Goal: Book appointment/travel/reservation

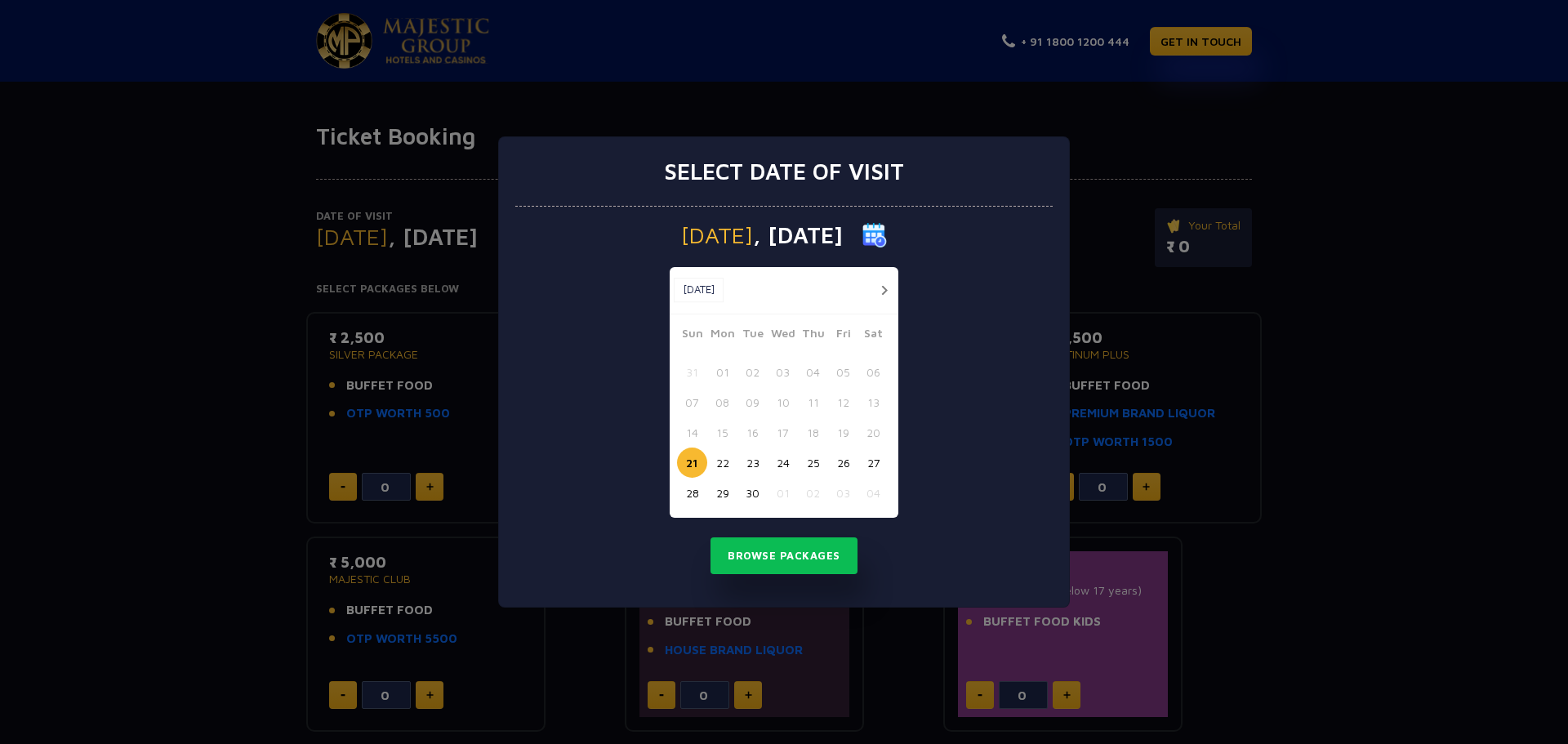
click at [678, 490] on button "28" at bounding box center [692, 493] width 30 height 30
click at [686, 490] on button "28" at bounding box center [692, 493] width 30 height 30
click at [691, 497] on button "28" at bounding box center [692, 493] width 30 height 30
click at [766, 551] on button "Browse Packages" at bounding box center [784, 556] width 147 height 38
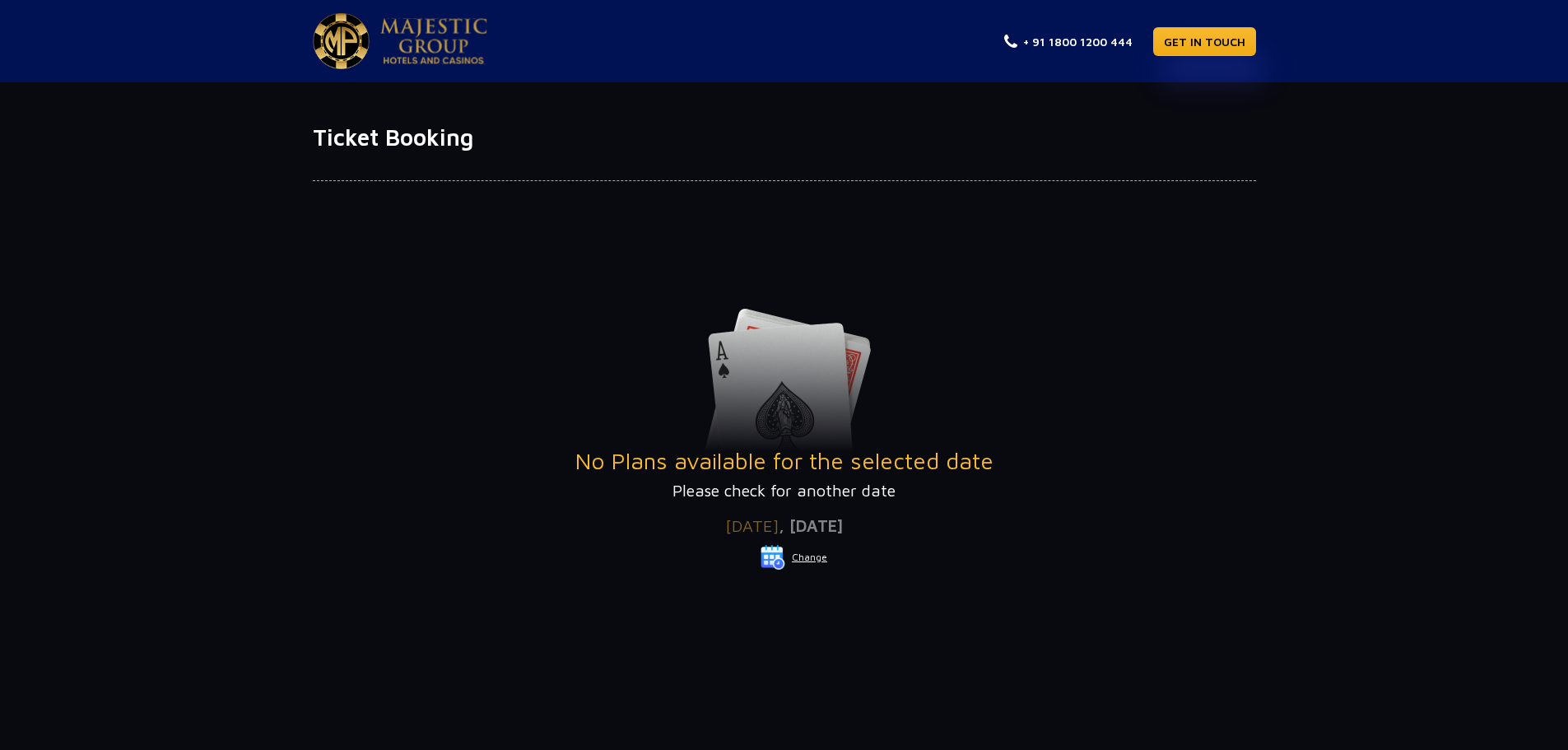
click at [806, 556] on button "Change" at bounding box center [794, 557] width 68 height 26
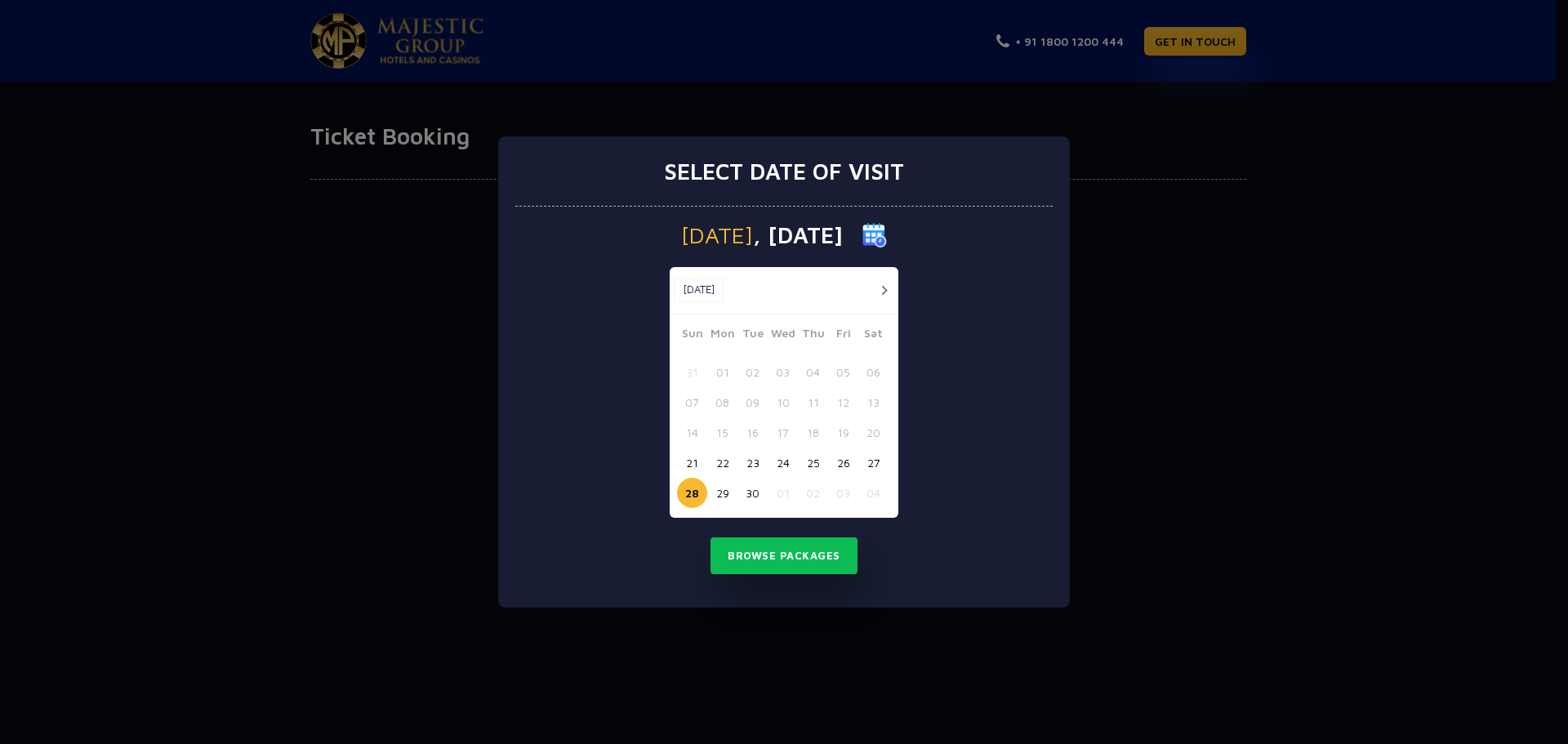
click at [727, 493] on button "29" at bounding box center [723, 493] width 30 height 30
click at [770, 556] on button "Browse Packages" at bounding box center [784, 556] width 147 height 38
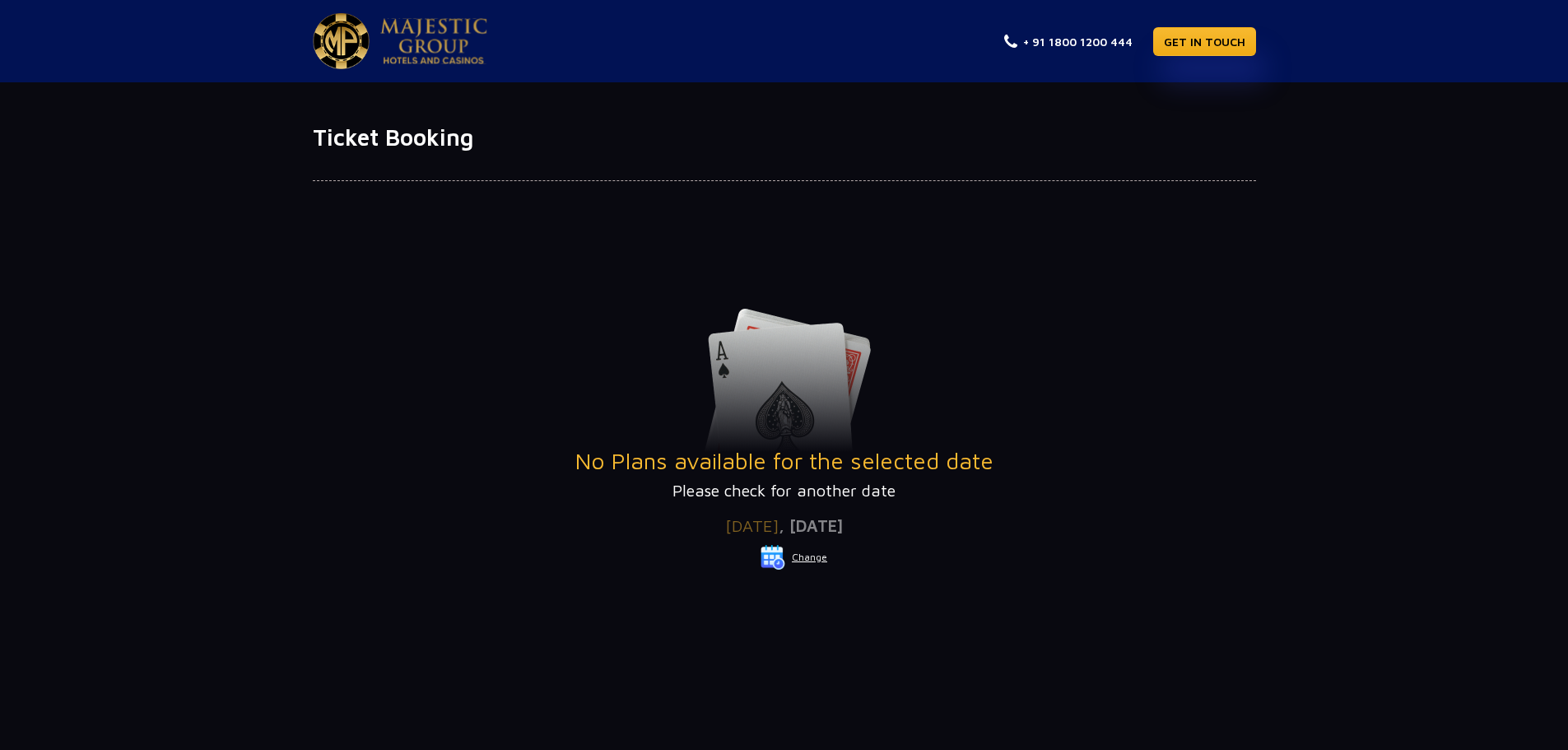
click at [839, 532] on span ", [DATE]" at bounding box center [811, 526] width 65 height 19
click at [811, 559] on button "Change" at bounding box center [794, 557] width 68 height 26
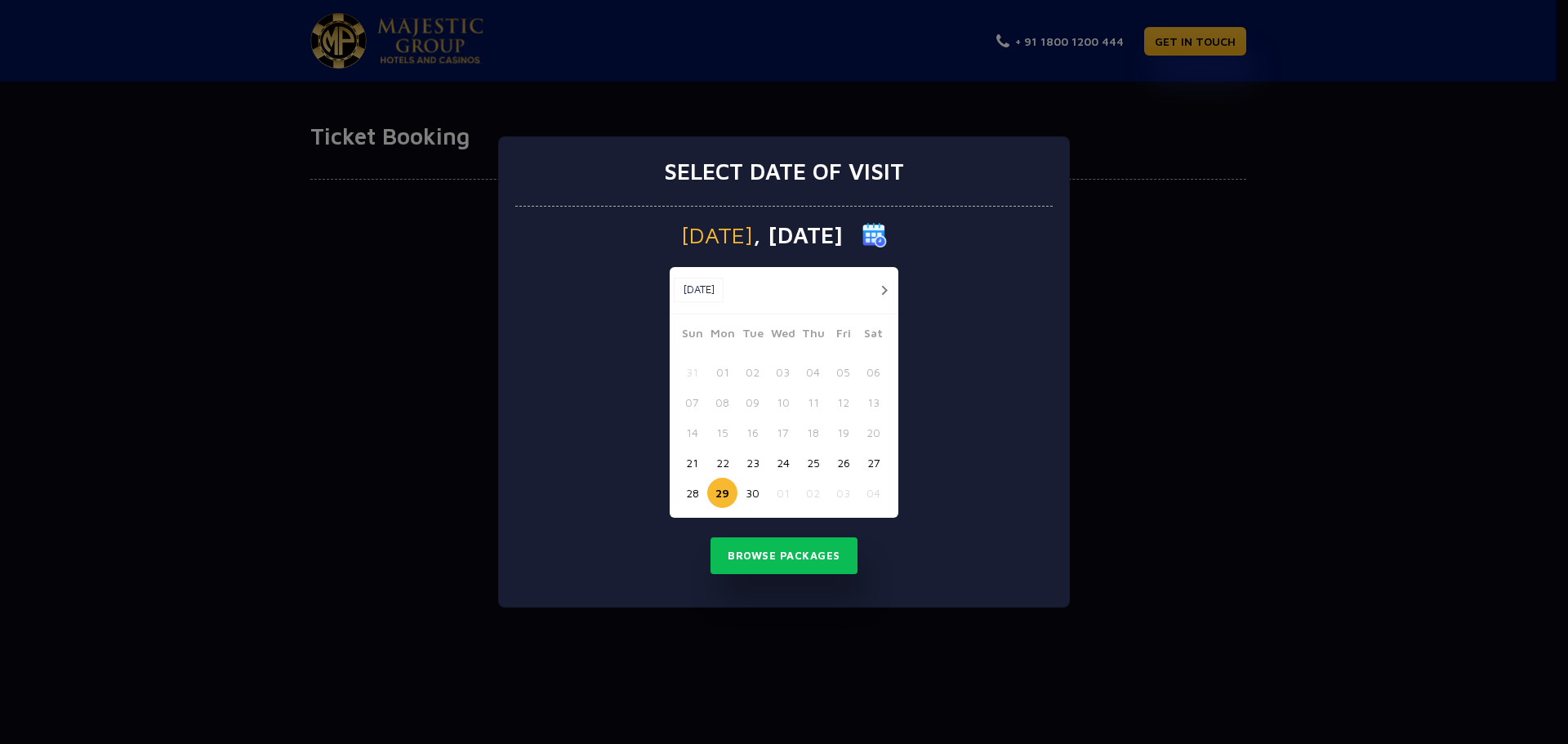
click at [749, 494] on button "30" at bounding box center [753, 493] width 30 height 30
click at [790, 552] on button "Browse Packages" at bounding box center [784, 556] width 147 height 38
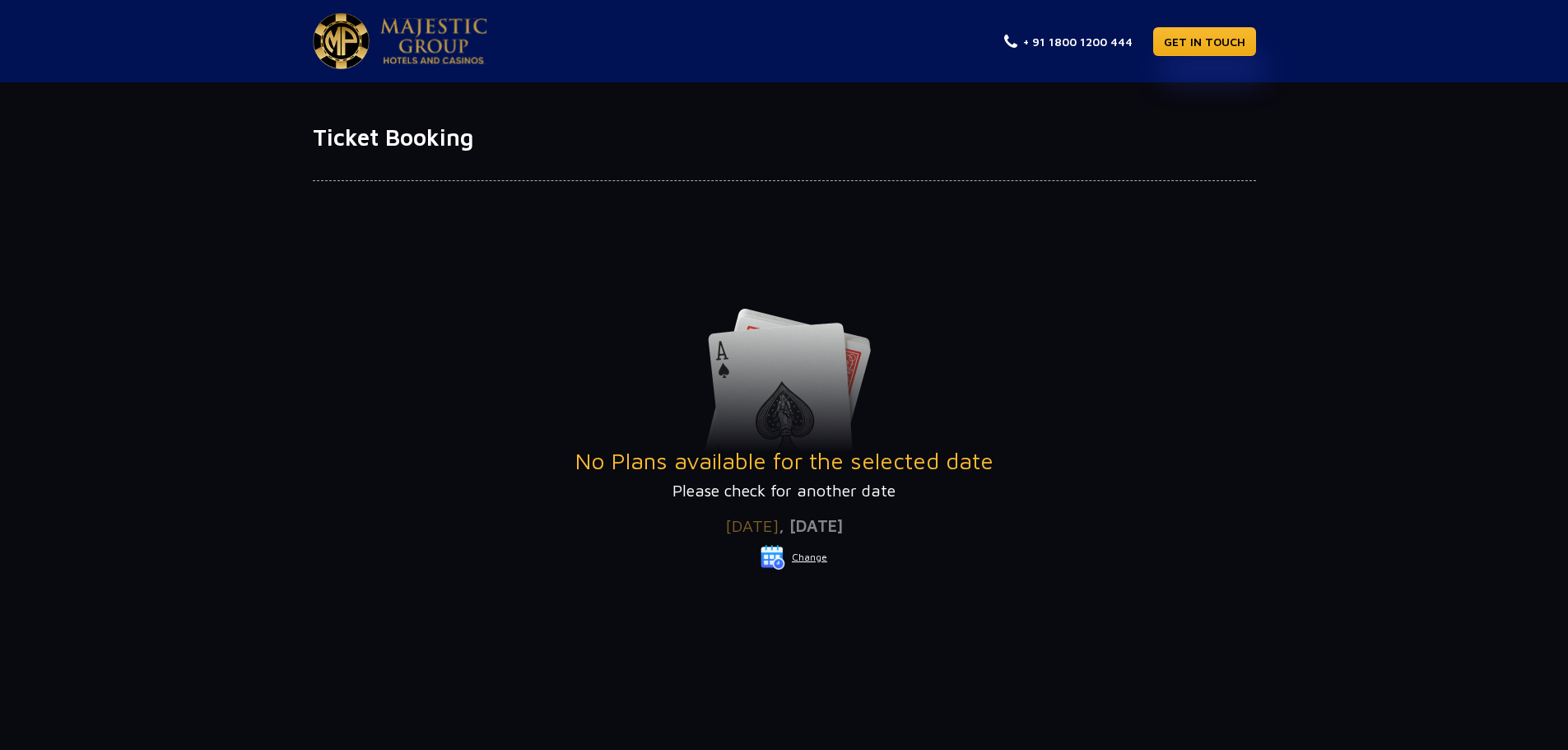
click at [808, 555] on button "Change" at bounding box center [794, 557] width 68 height 26
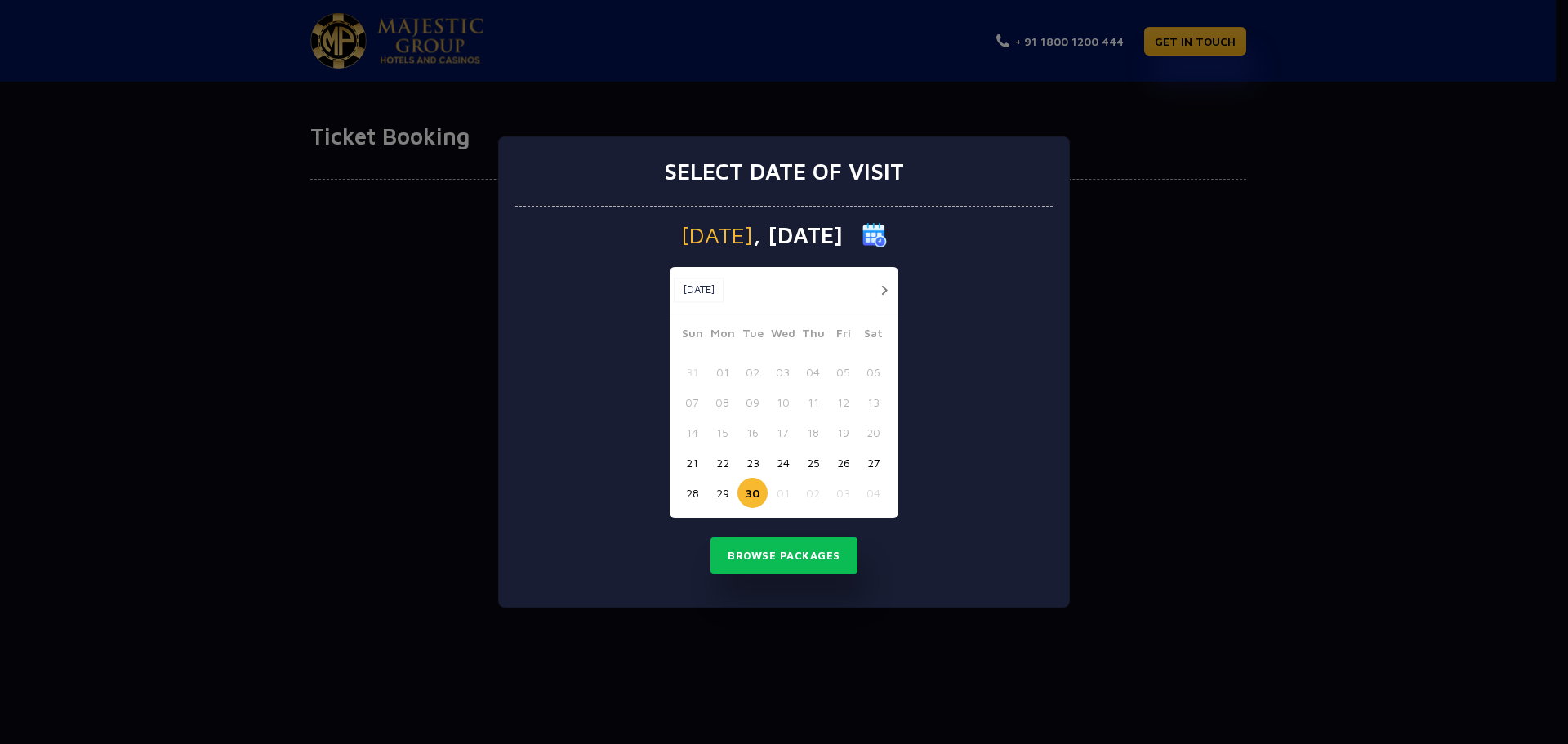
click at [750, 471] on button "23" at bounding box center [753, 463] width 30 height 30
click at [786, 559] on button "Browse Packages" at bounding box center [784, 556] width 147 height 38
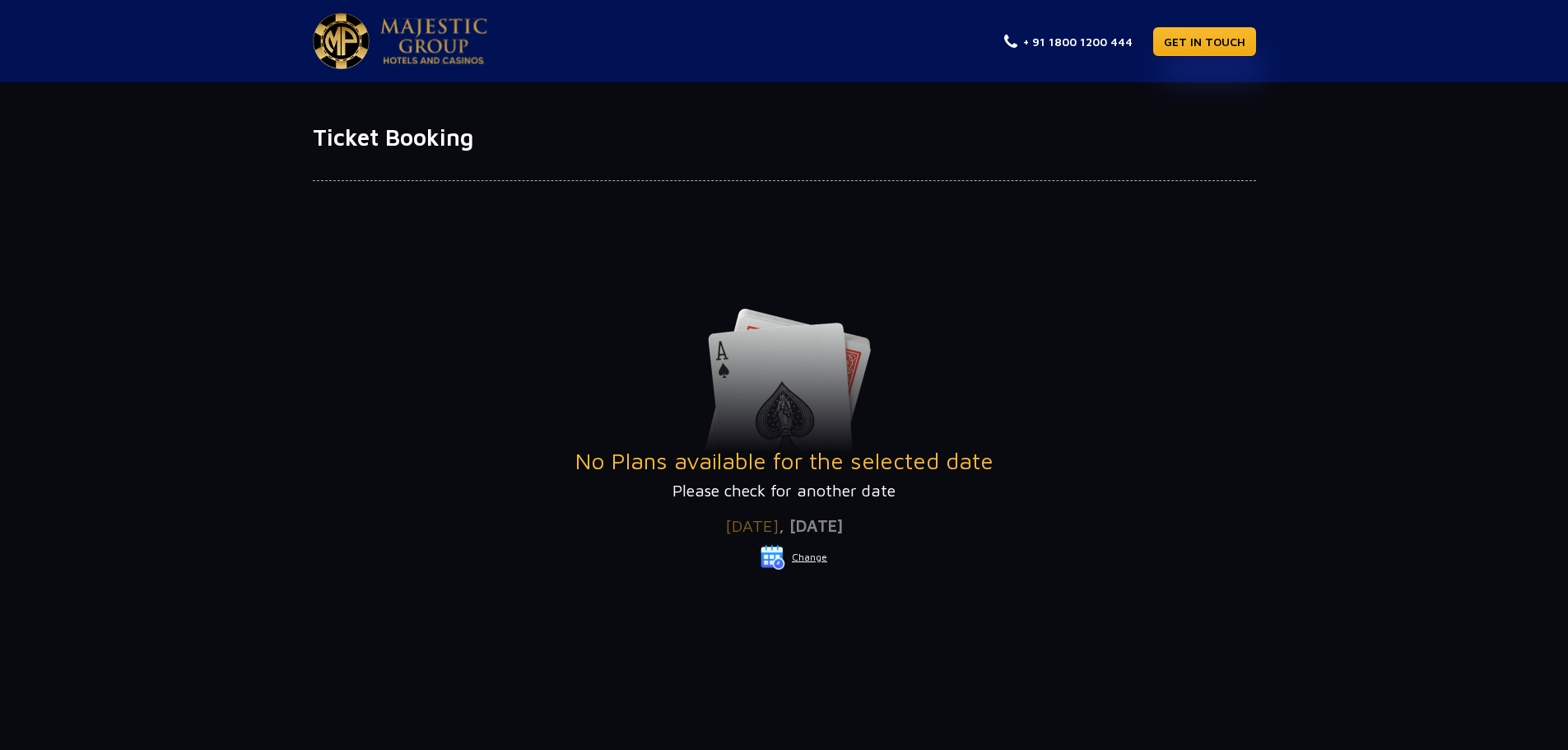
click at [808, 556] on button "Change" at bounding box center [794, 557] width 68 height 26
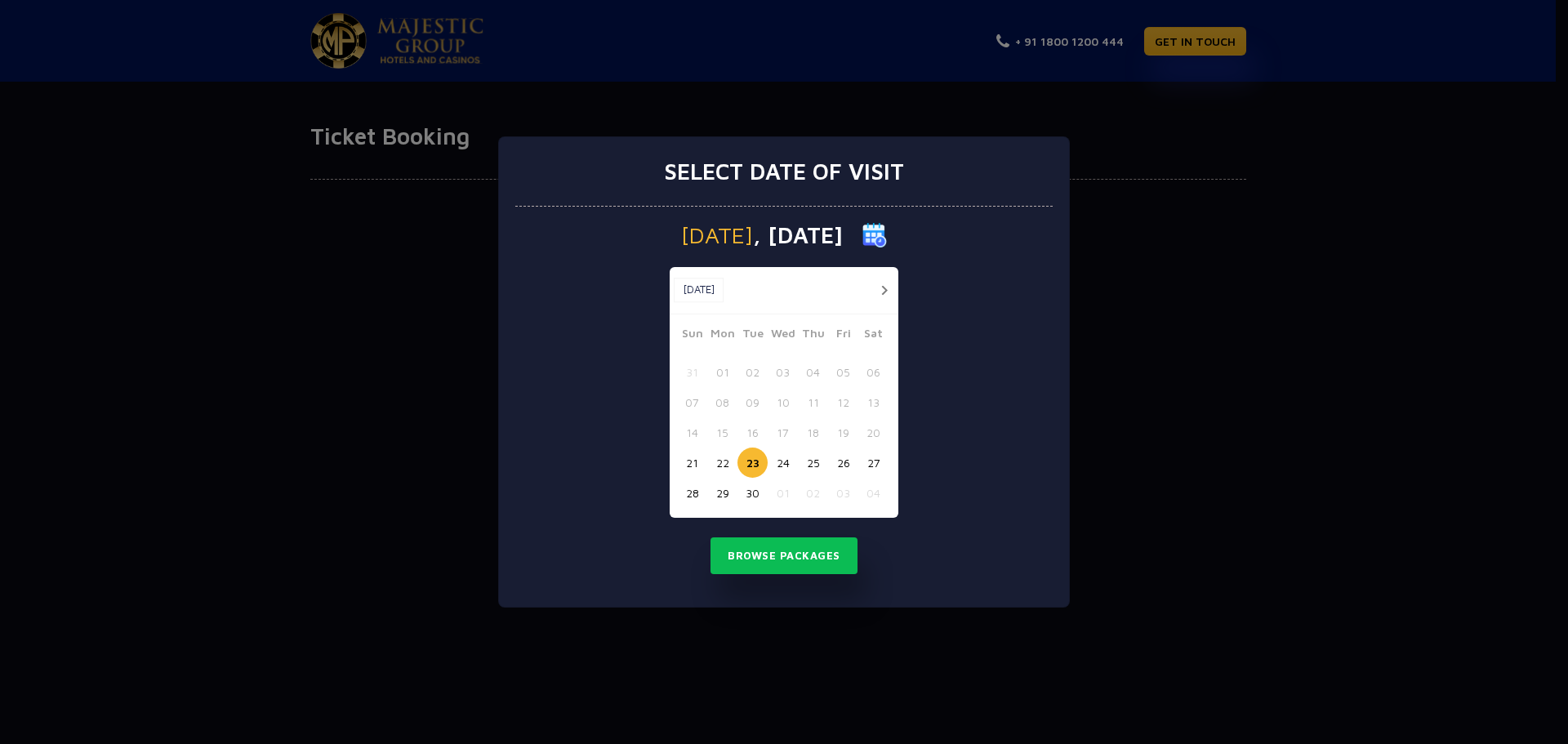
click at [823, 462] on button "25" at bounding box center [813, 463] width 30 height 30
click at [821, 557] on button "Browse Packages" at bounding box center [784, 556] width 147 height 38
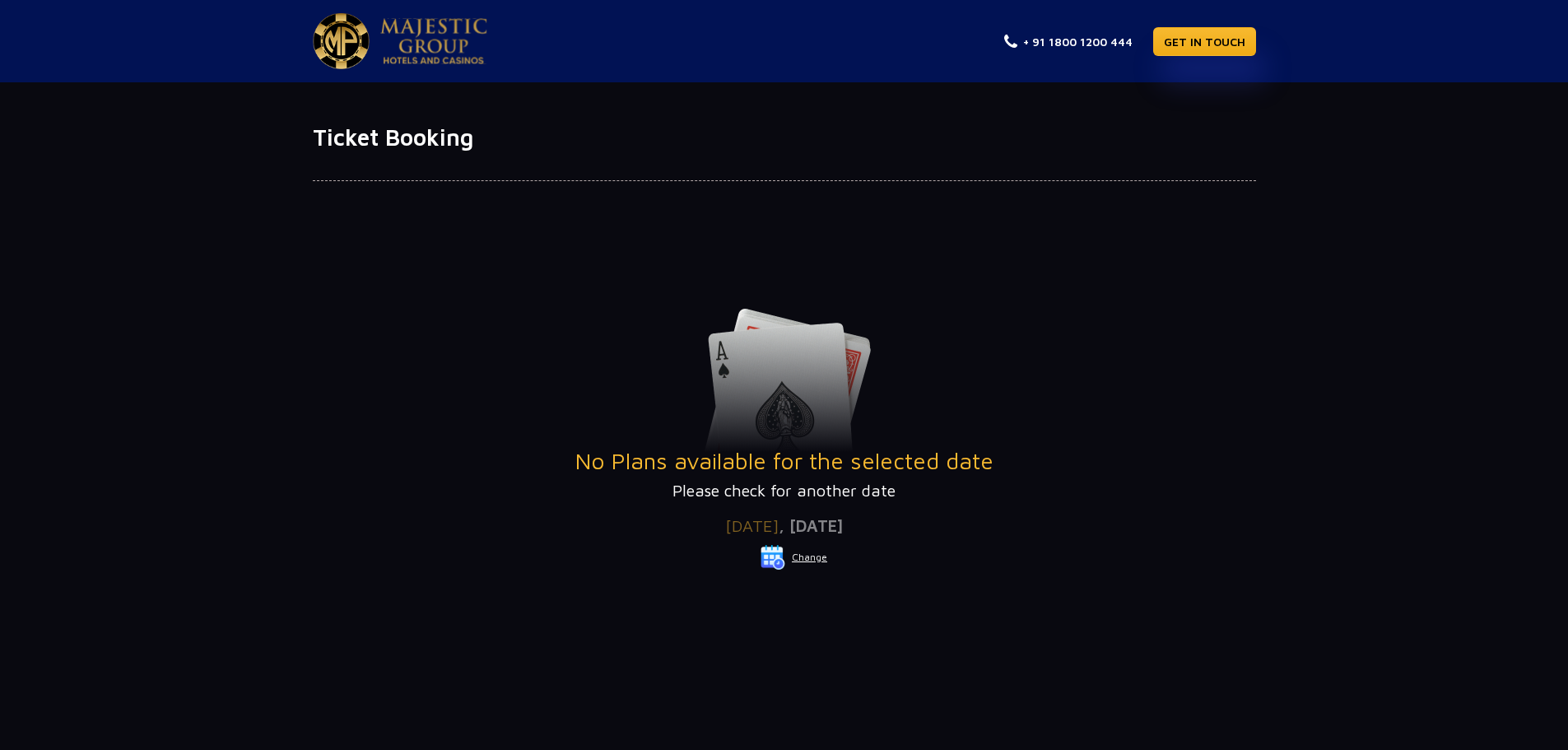
drag, startPoint x: 820, startPoint y: 334, endPoint x: 631, endPoint y: 37, distance: 352.0
click at [811, 556] on button "Change" at bounding box center [794, 557] width 68 height 26
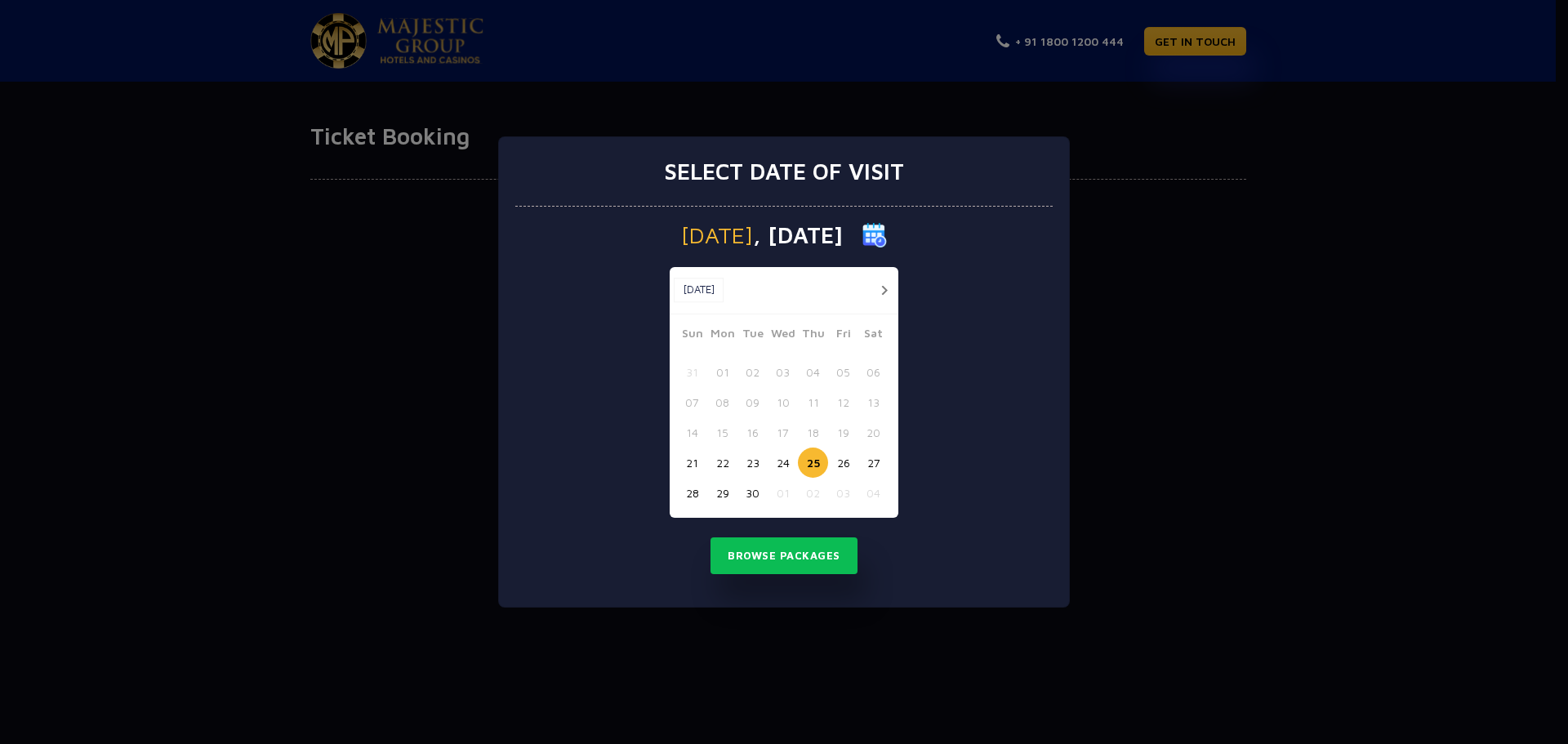
click at [687, 464] on button "21" at bounding box center [692, 463] width 30 height 30
click at [776, 549] on button "Browse Packages" at bounding box center [784, 556] width 147 height 38
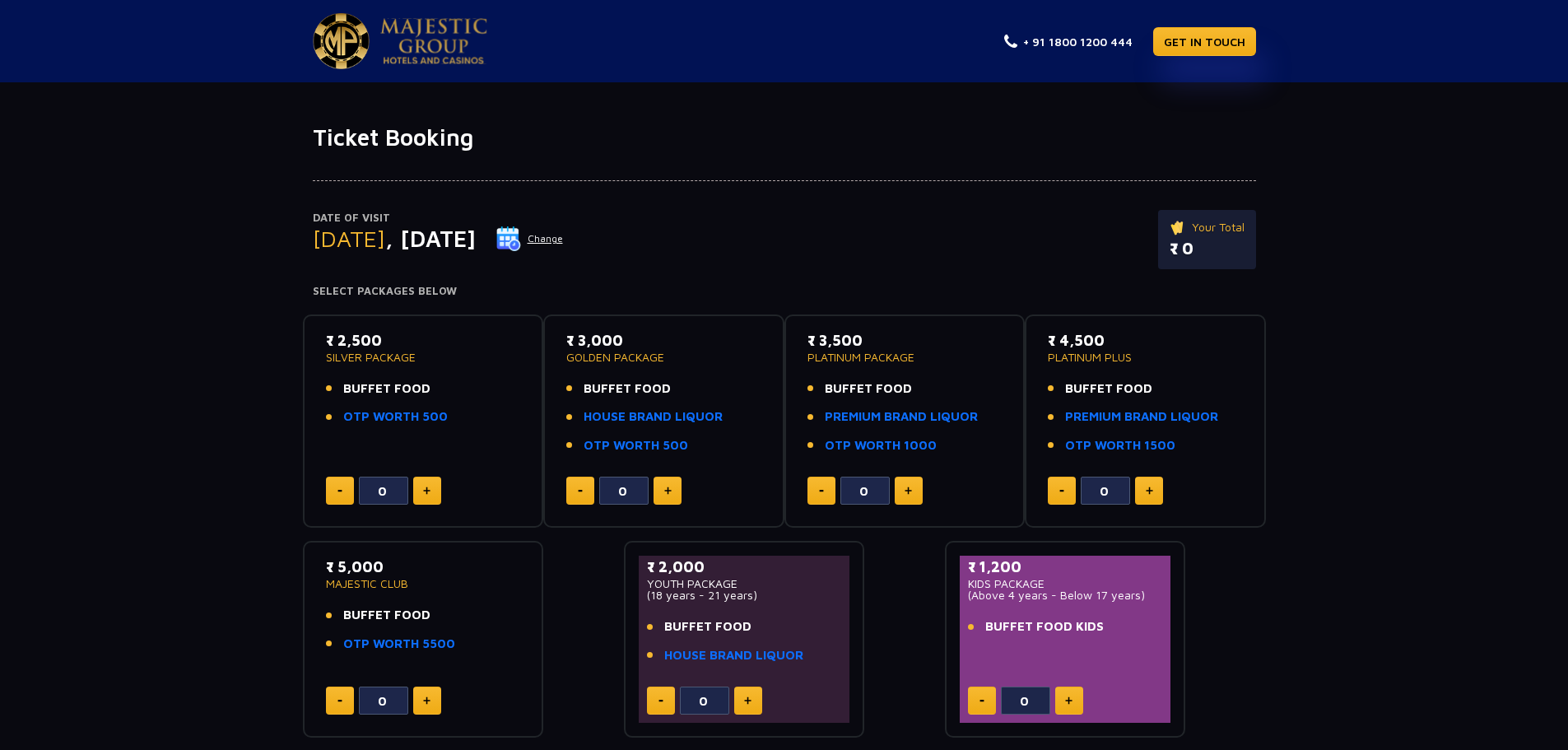
click at [564, 239] on button "Change" at bounding box center [530, 239] width 68 height 26
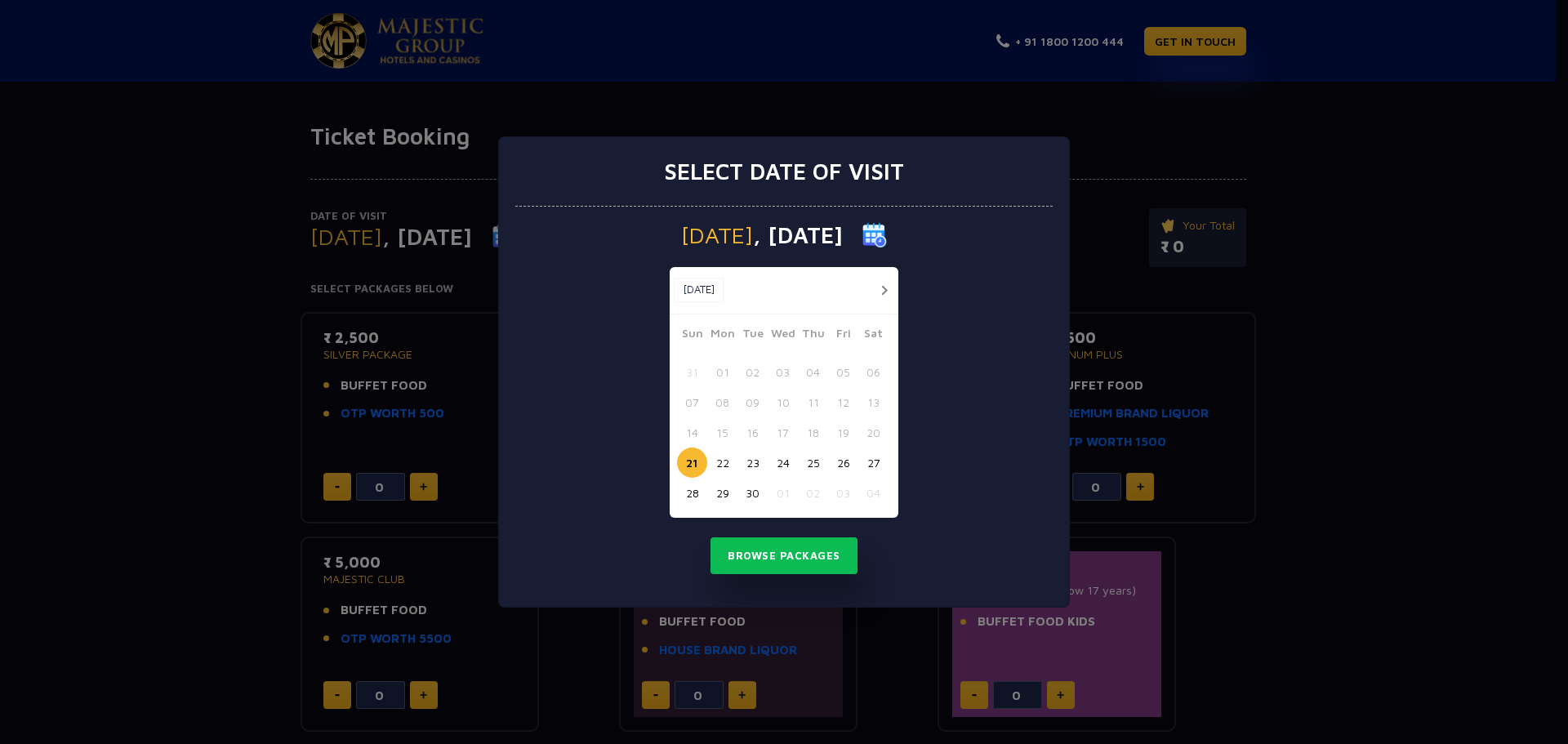
click at [681, 493] on button "28" at bounding box center [692, 493] width 30 height 30
click at [766, 565] on button "Browse Packages" at bounding box center [784, 556] width 147 height 38
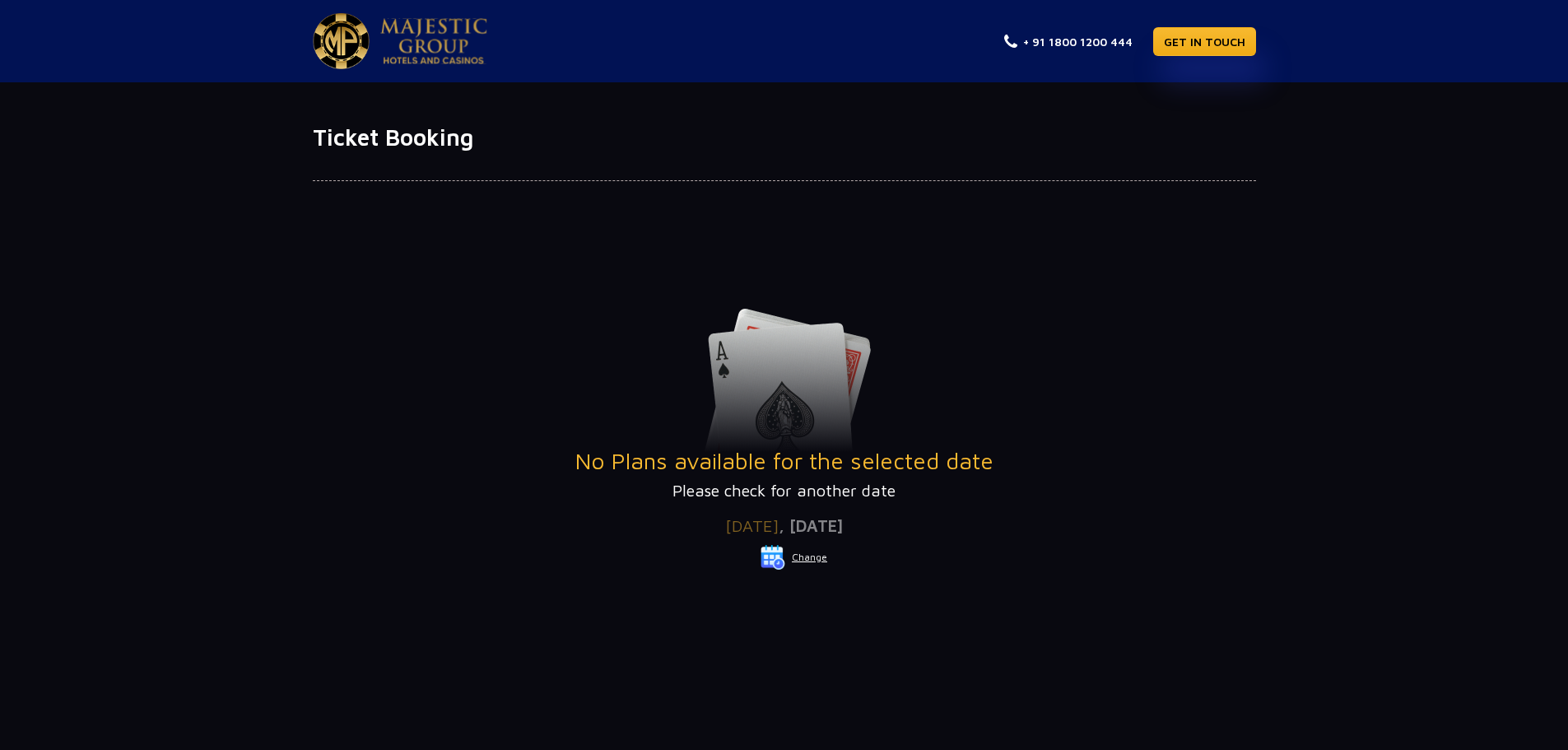
click at [813, 556] on button "Change" at bounding box center [794, 557] width 68 height 26
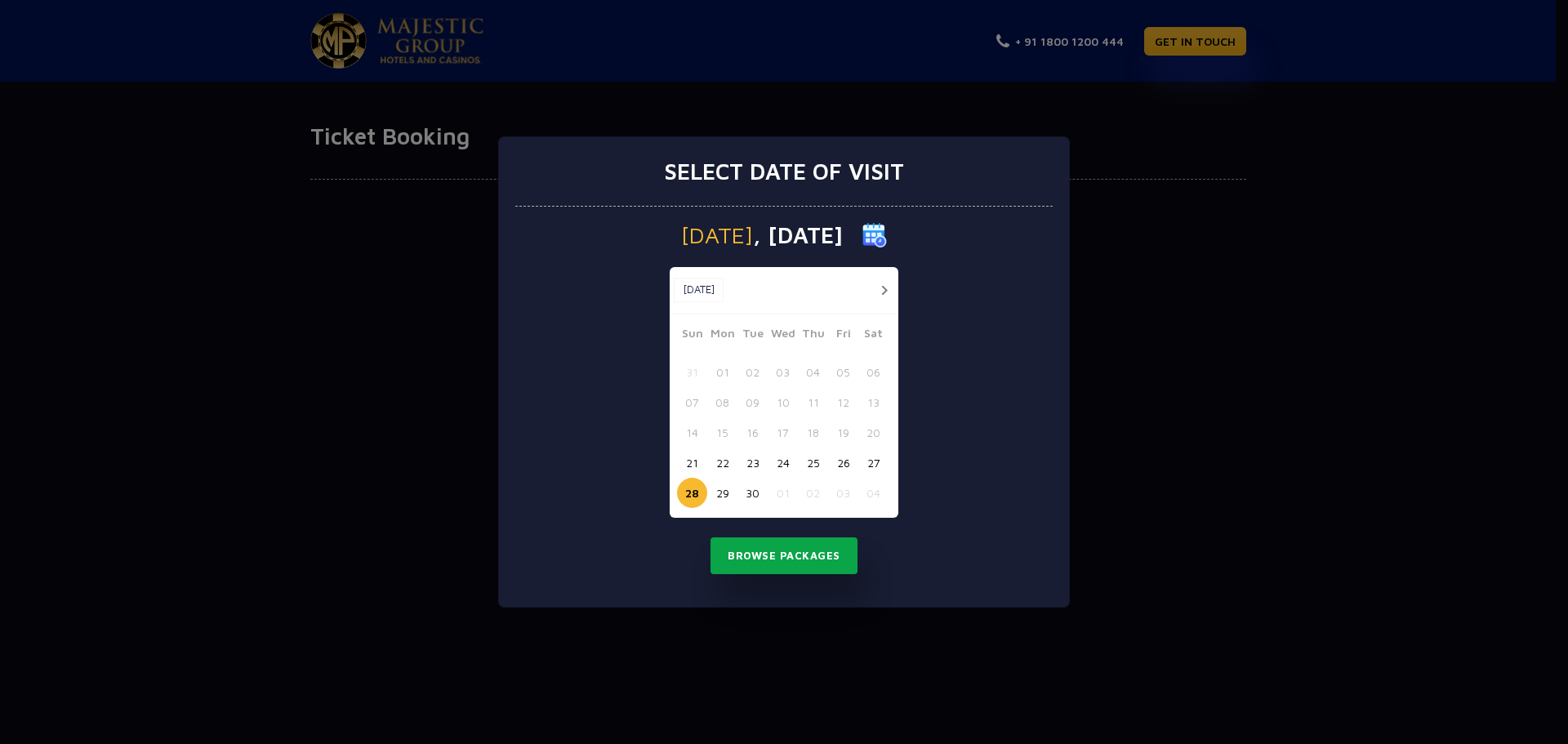
click at [786, 556] on button "Browse Packages" at bounding box center [784, 556] width 147 height 38
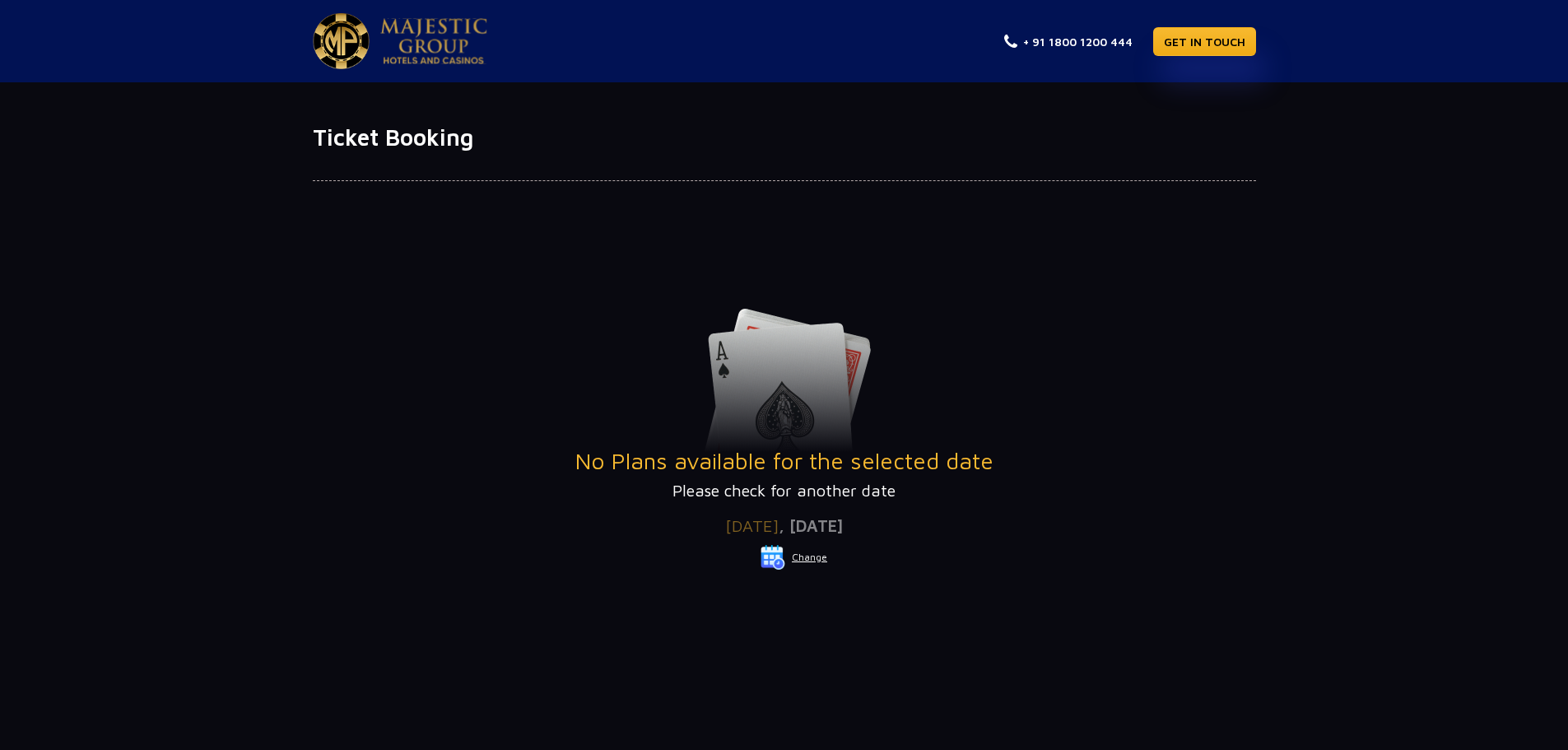
click at [467, 34] on img at bounding box center [434, 41] width 107 height 46
click at [814, 554] on button "Change" at bounding box center [794, 557] width 68 height 26
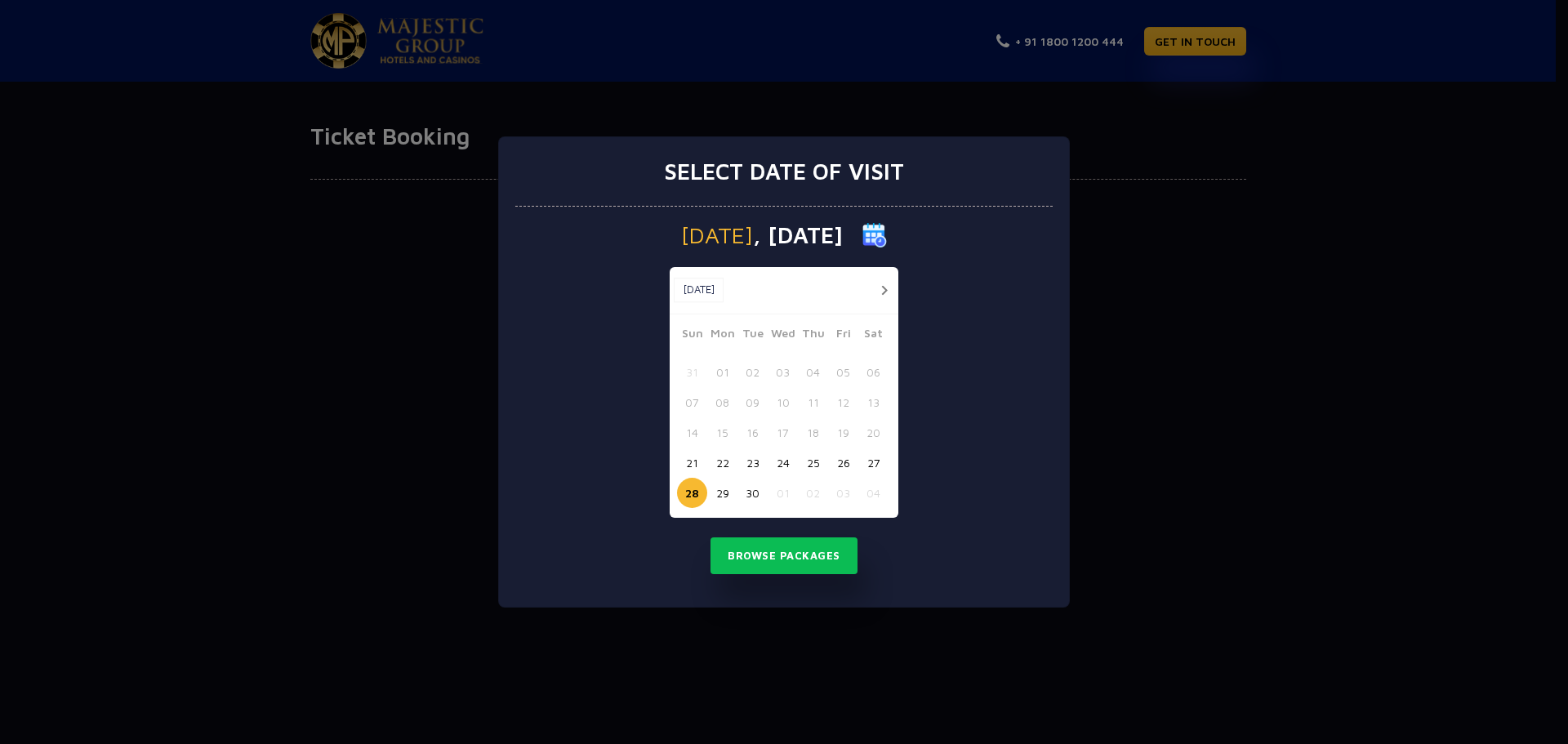
click at [885, 292] on button "button" at bounding box center [884, 291] width 20 height 20
click at [786, 370] on button "01" at bounding box center [782, 372] width 30 height 30
click at [780, 561] on button "Browse Packages" at bounding box center [784, 556] width 147 height 38
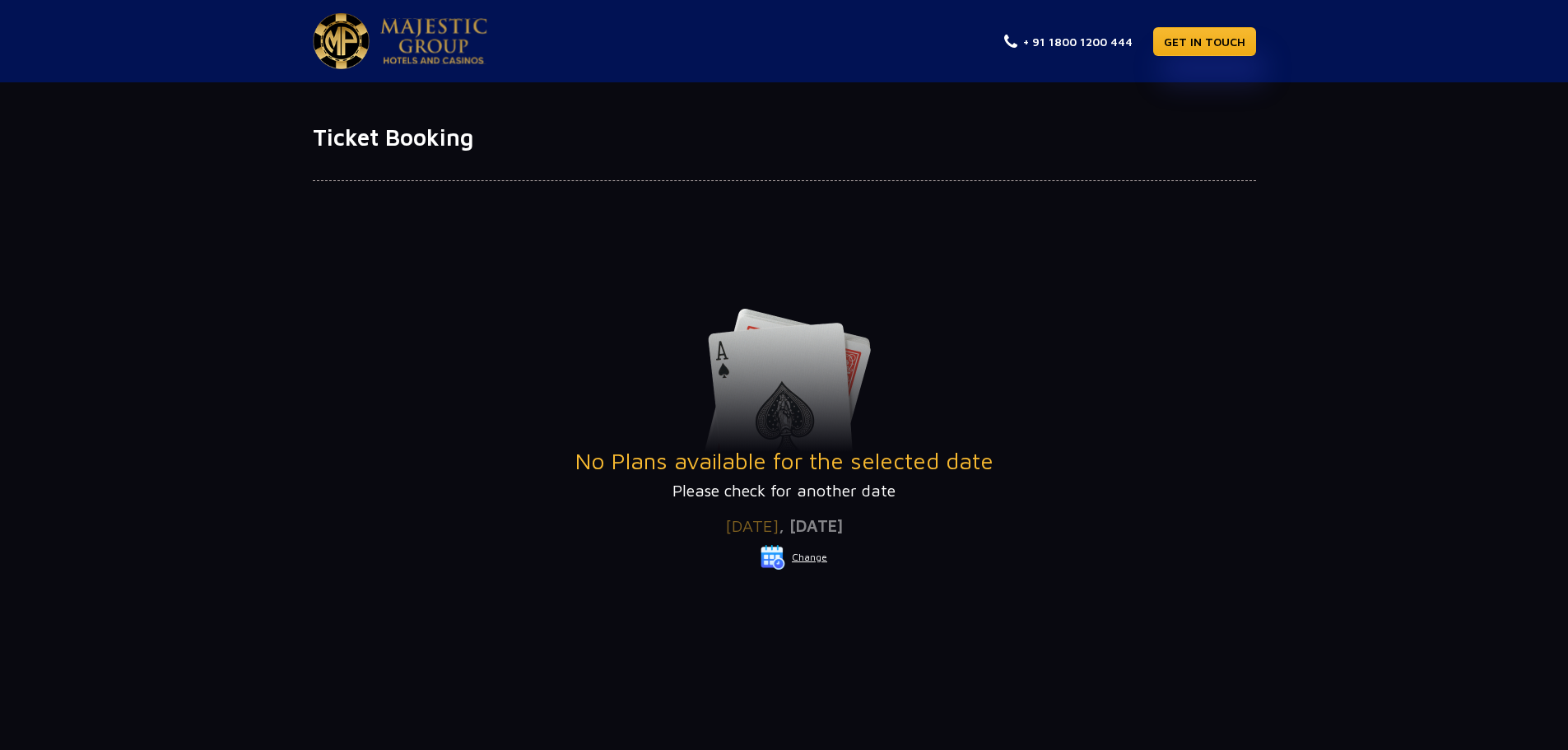
click at [800, 559] on button "Change" at bounding box center [794, 557] width 68 height 26
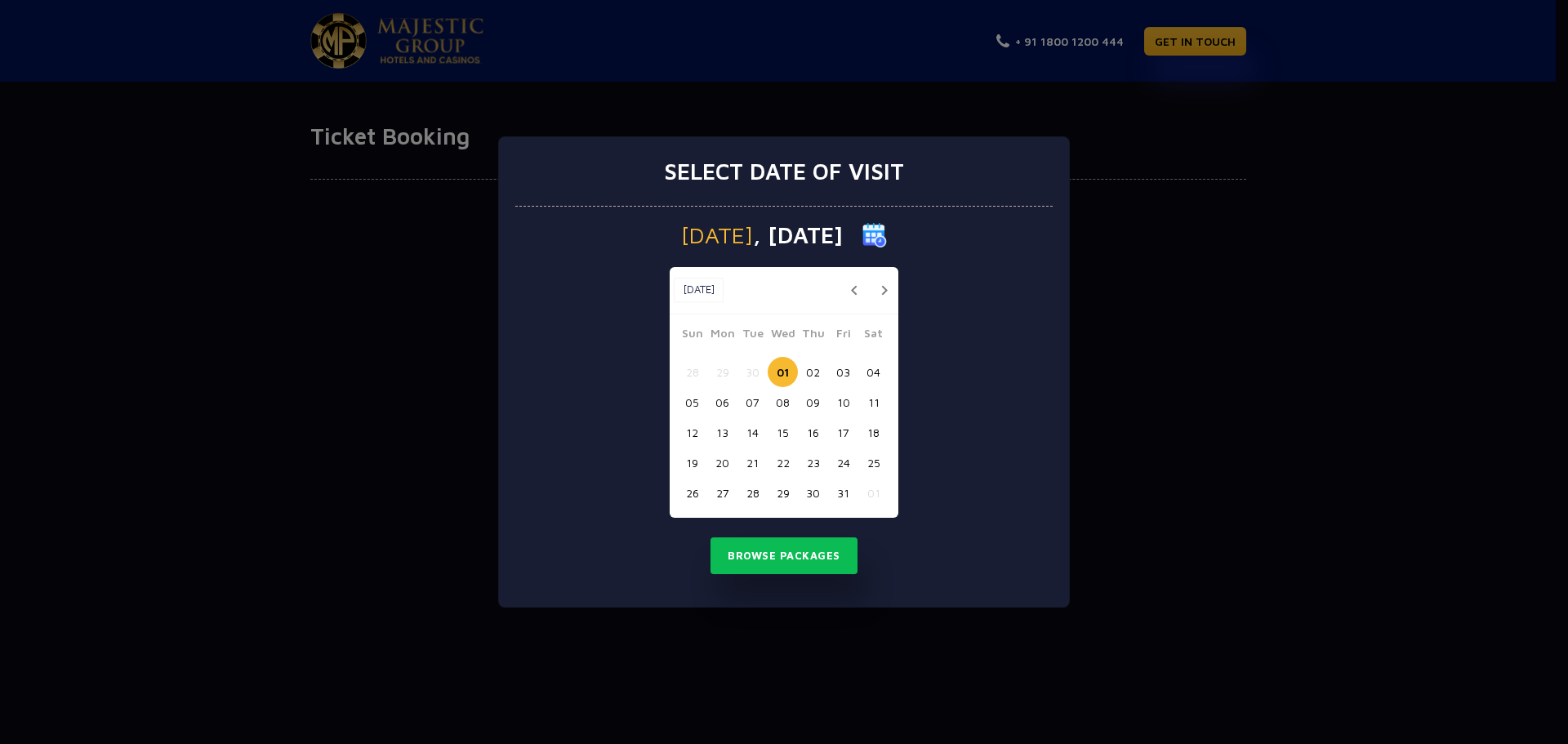
click at [686, 399] on button "05" at bounding box center [692, 403] width 30 height 30
click at [789, 552] on button "Browse Packages" at bounding box center [784, 556] width 147 height 38
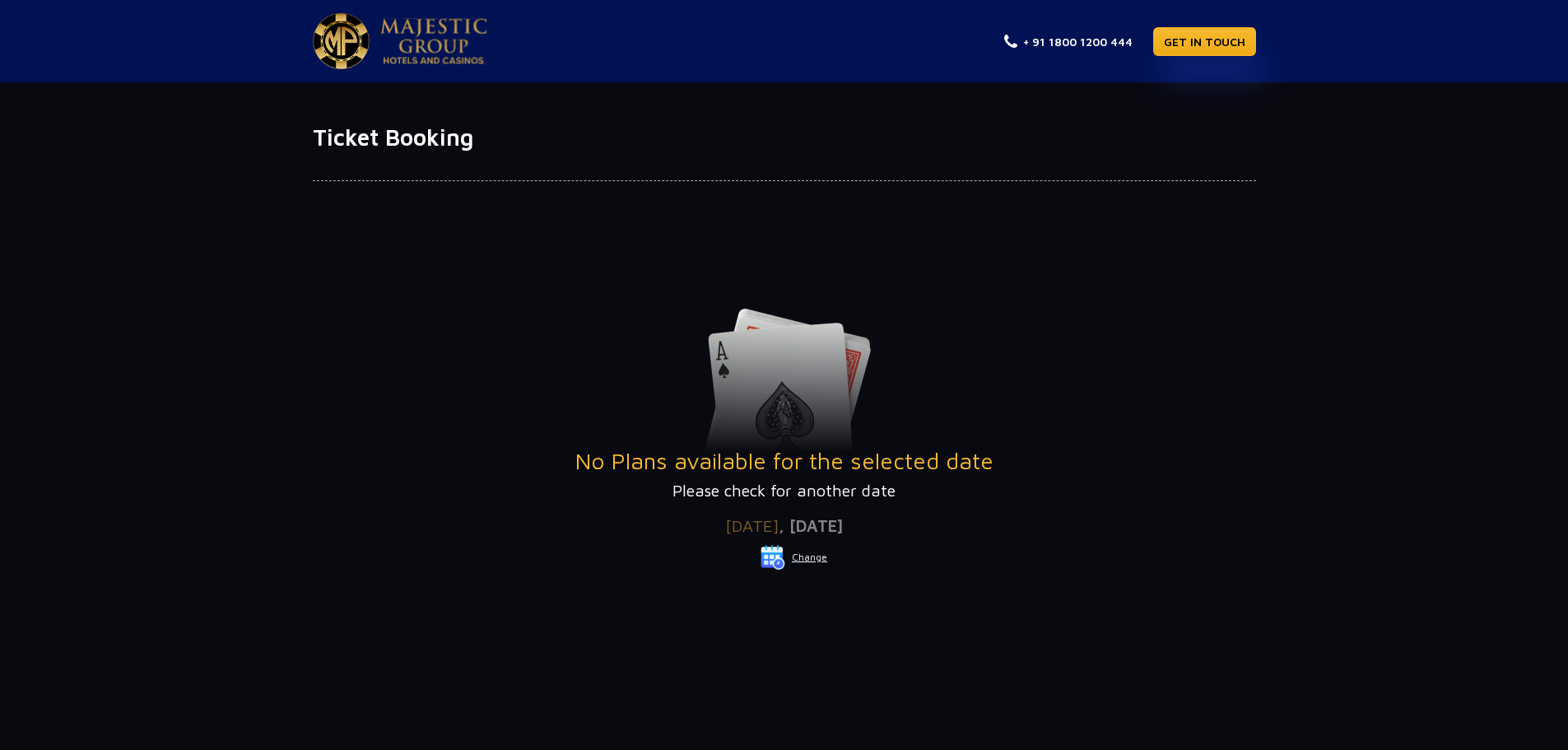
click at [802, 556] on button "Change" at bounding box center [794, 557] width 68 height 26
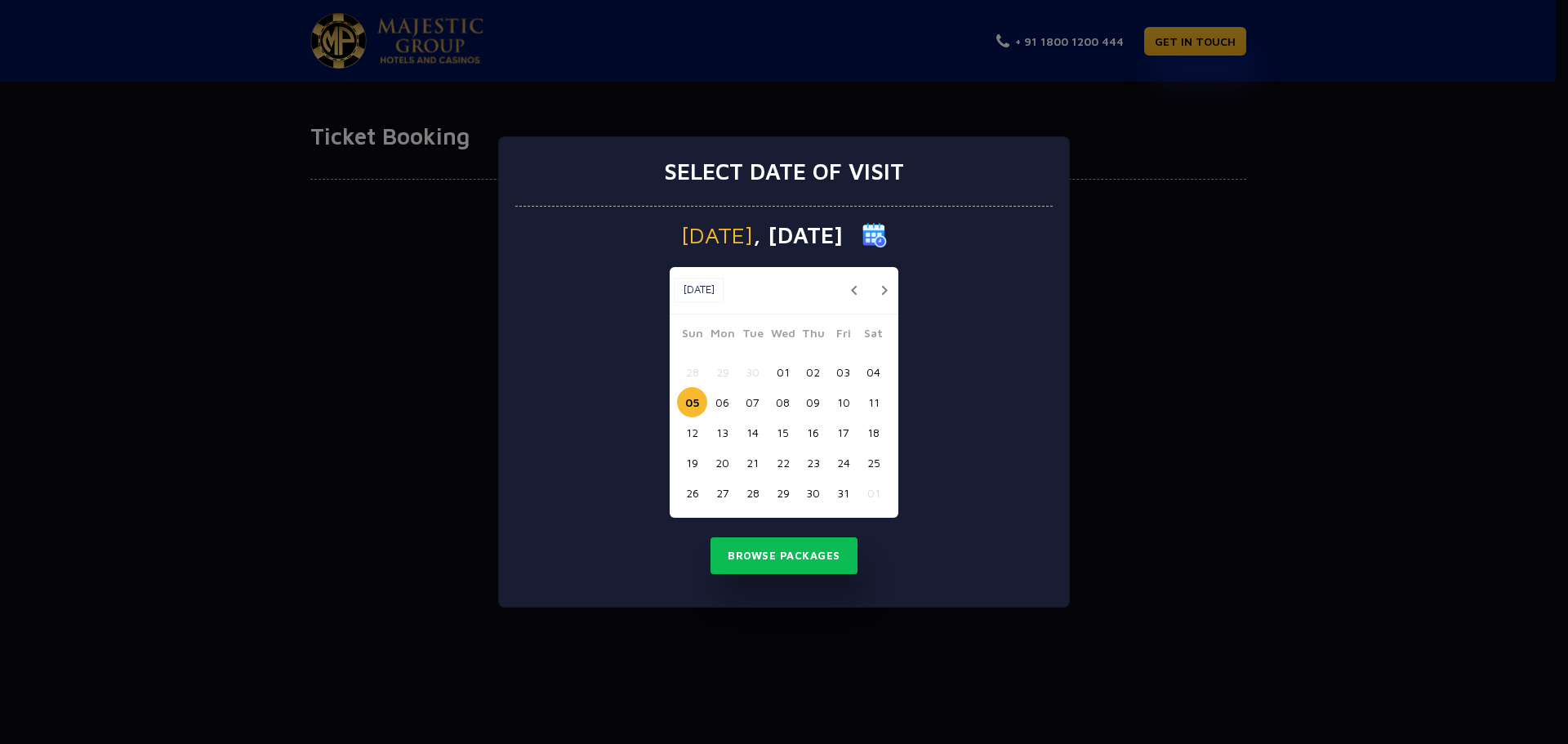
click at [764, 470] on button "21" at bounding box center [753, 463] width 30 height 30
click at [699, 467] on button "19" at bounding box center [692, 463] width 30 height 30
click at [787, 554] on button "Browse Packages" at bounding box center [784, 556] width 147 height 38
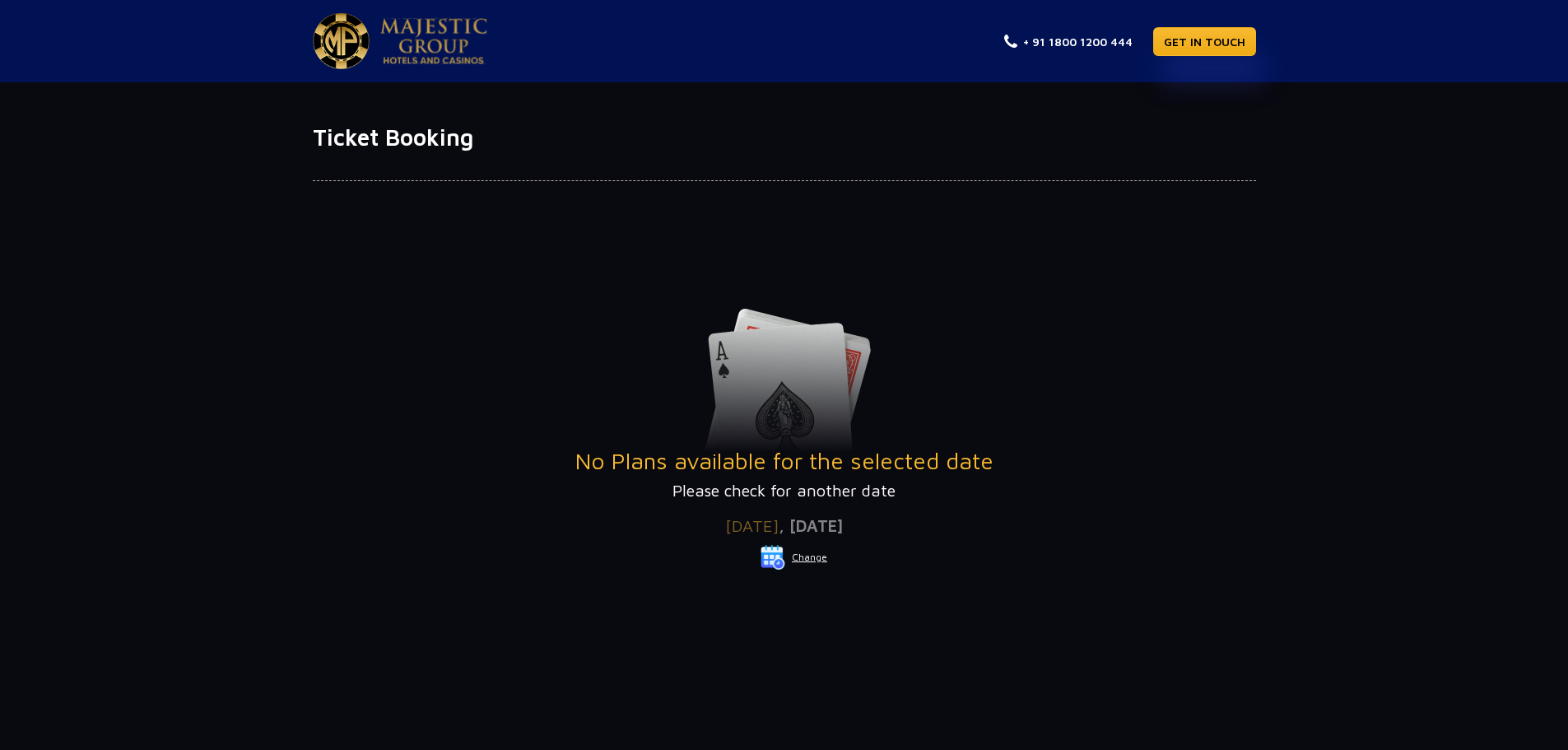
click at [808, 556] on button "Change" at bounding box center [794, 557] width 68 height 26
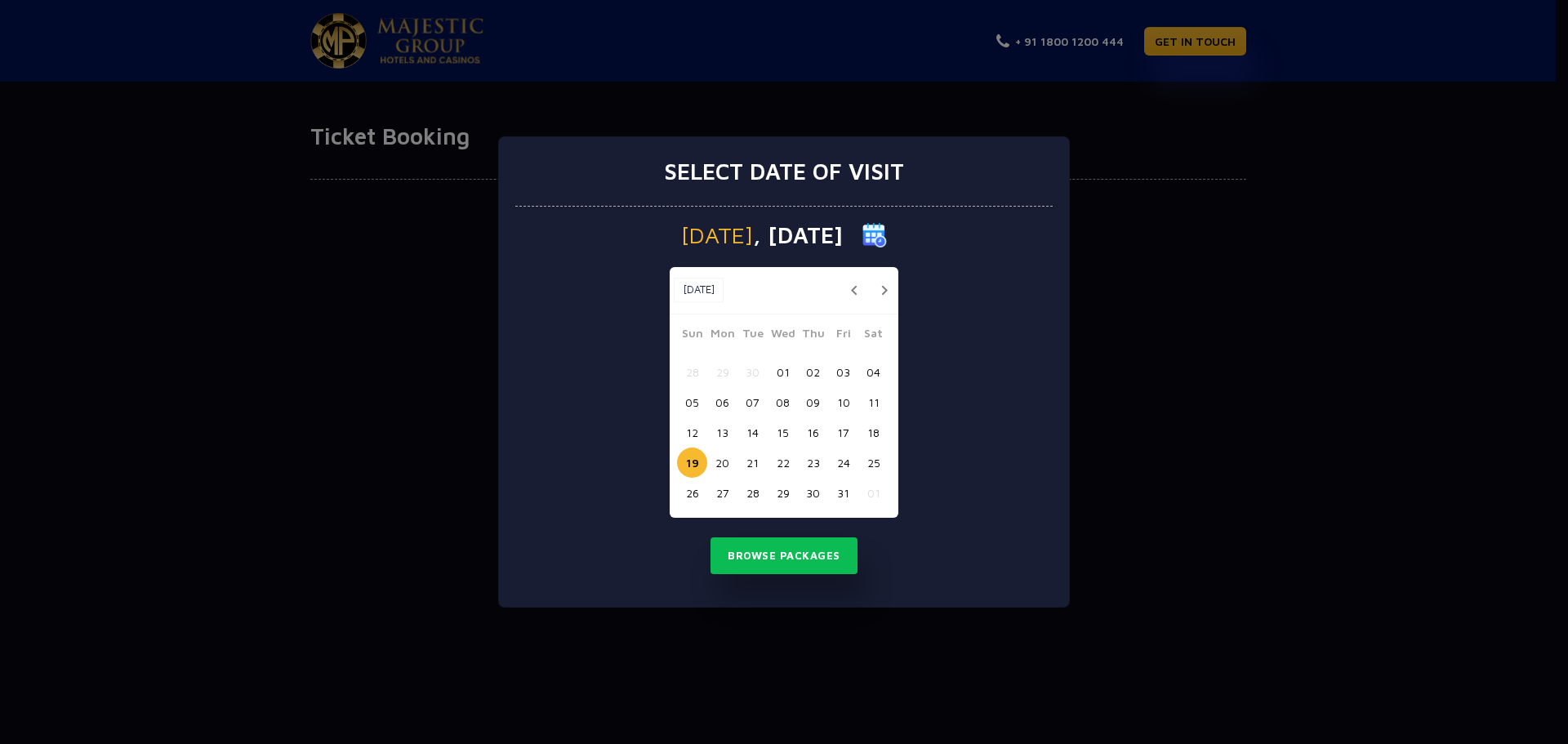
click at [687, 492] on button "26" at bounding box center [692, 493] width 30 height 30
click at [744, 547] on button "Browse Packages" at bounding box center [784, 556] width 147 height 38
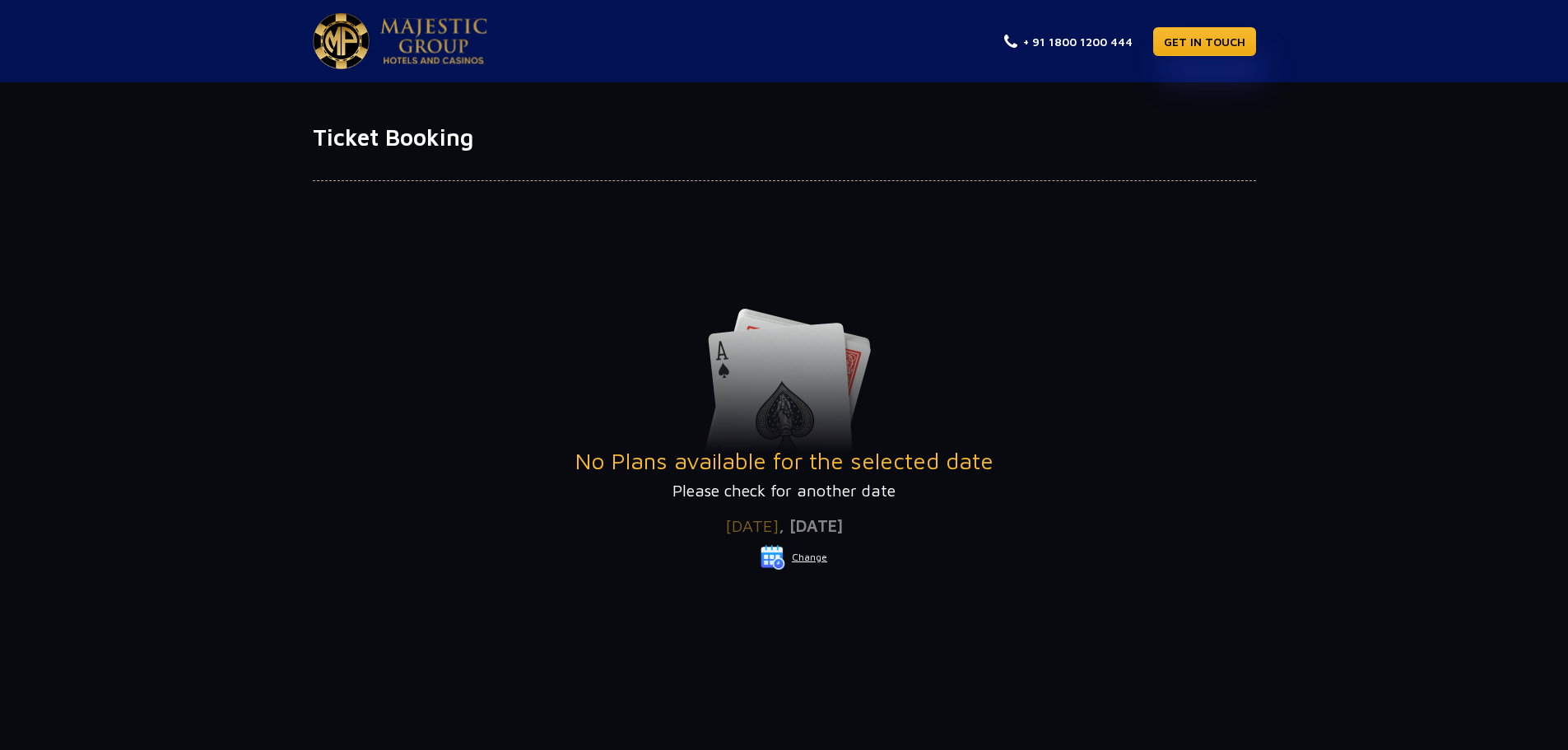
click at [789, 555] on button "Change" at bounding box center [794, 557] width 68 height 26
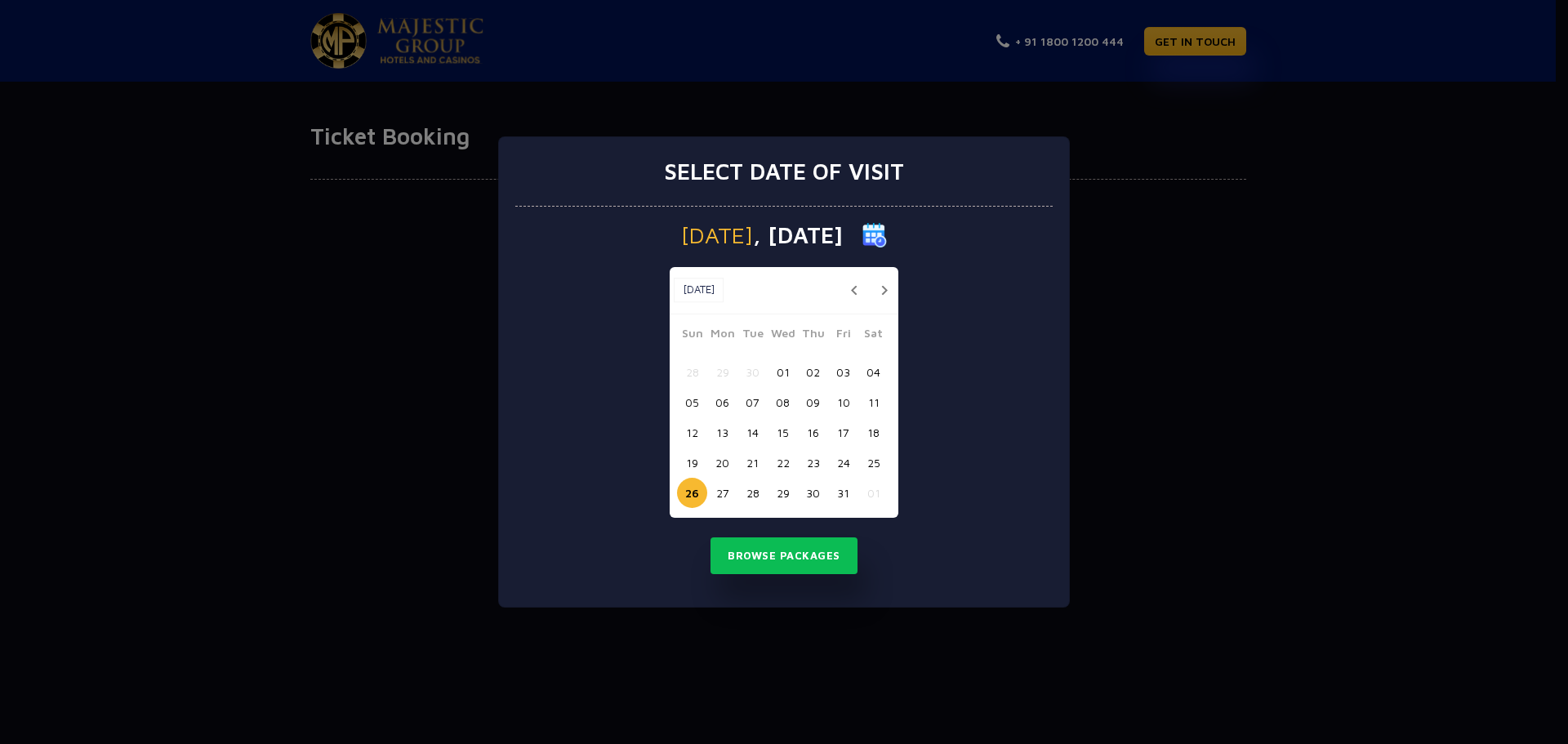
click at [854, 288] on button "button" at bounding box center [854, 291] width 20 height 20
click at [688, 461] on button "21" at bounding box center [692, 463] width 30 height 30
click at [754, 565] on button "Browse Packages" at bounding box center [784, 556] width 147 height 38
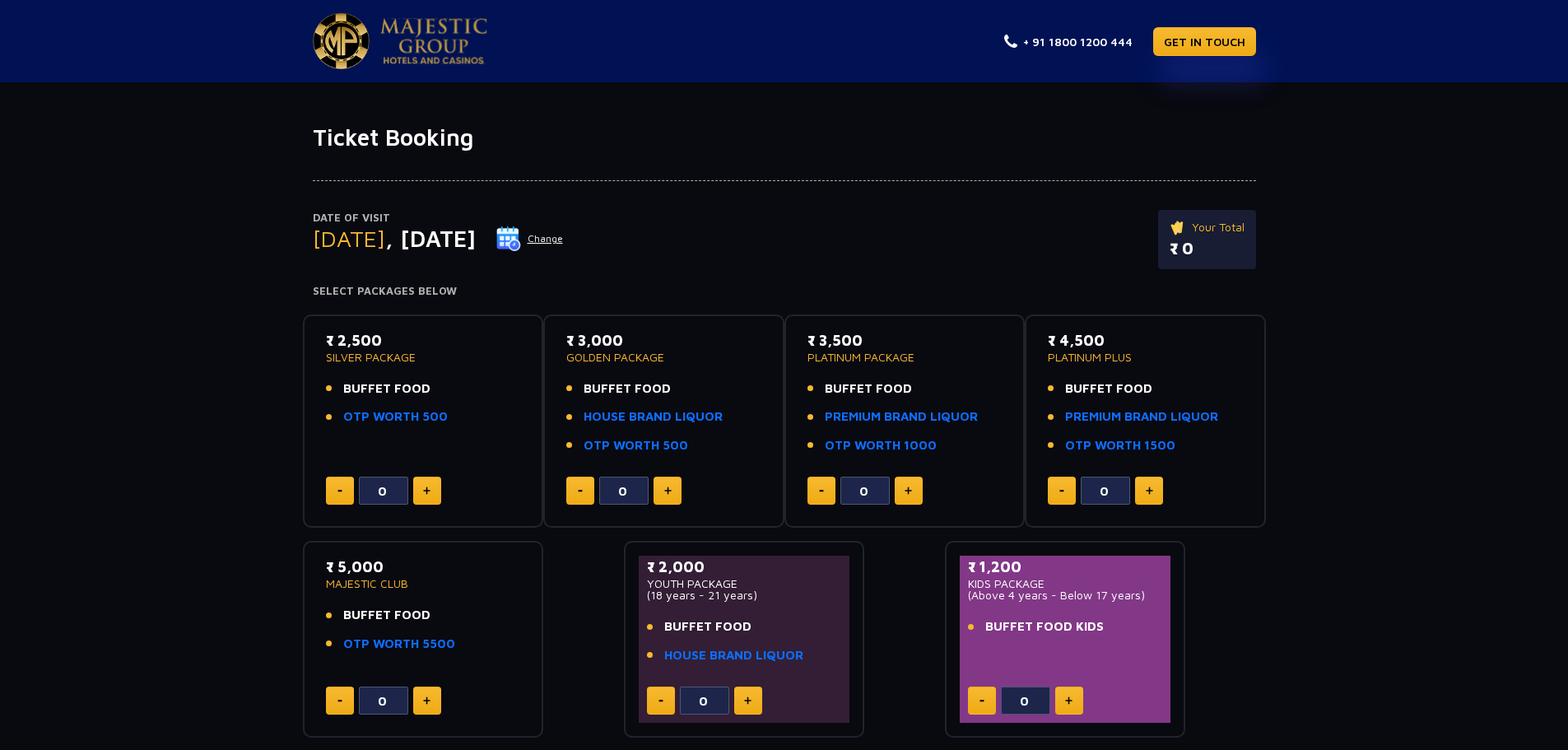
click at [1414, 492] on div "Date of Visit Sunday , 21 Sep 2025 Change Your Total ₹ 0 Select Packages Below …" at bounding box center [784, 444] width 1568 height 587
